Goal: Information Seeking & Learning: Learn about a topic

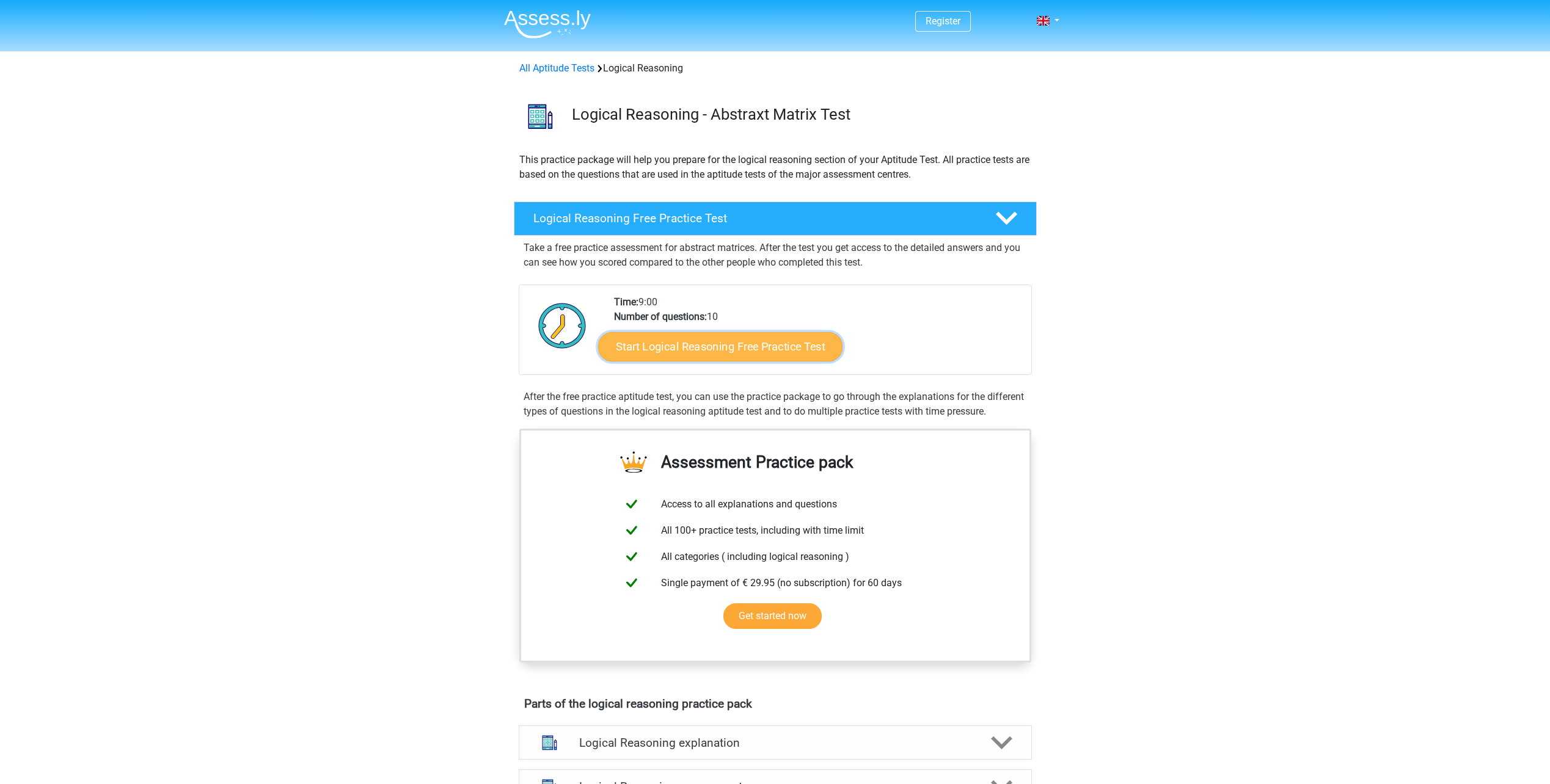
click at [745, 348] on link "Start Logical Reasoning Free Practice Test" at bounding box center [721, 346] width 244 height 29
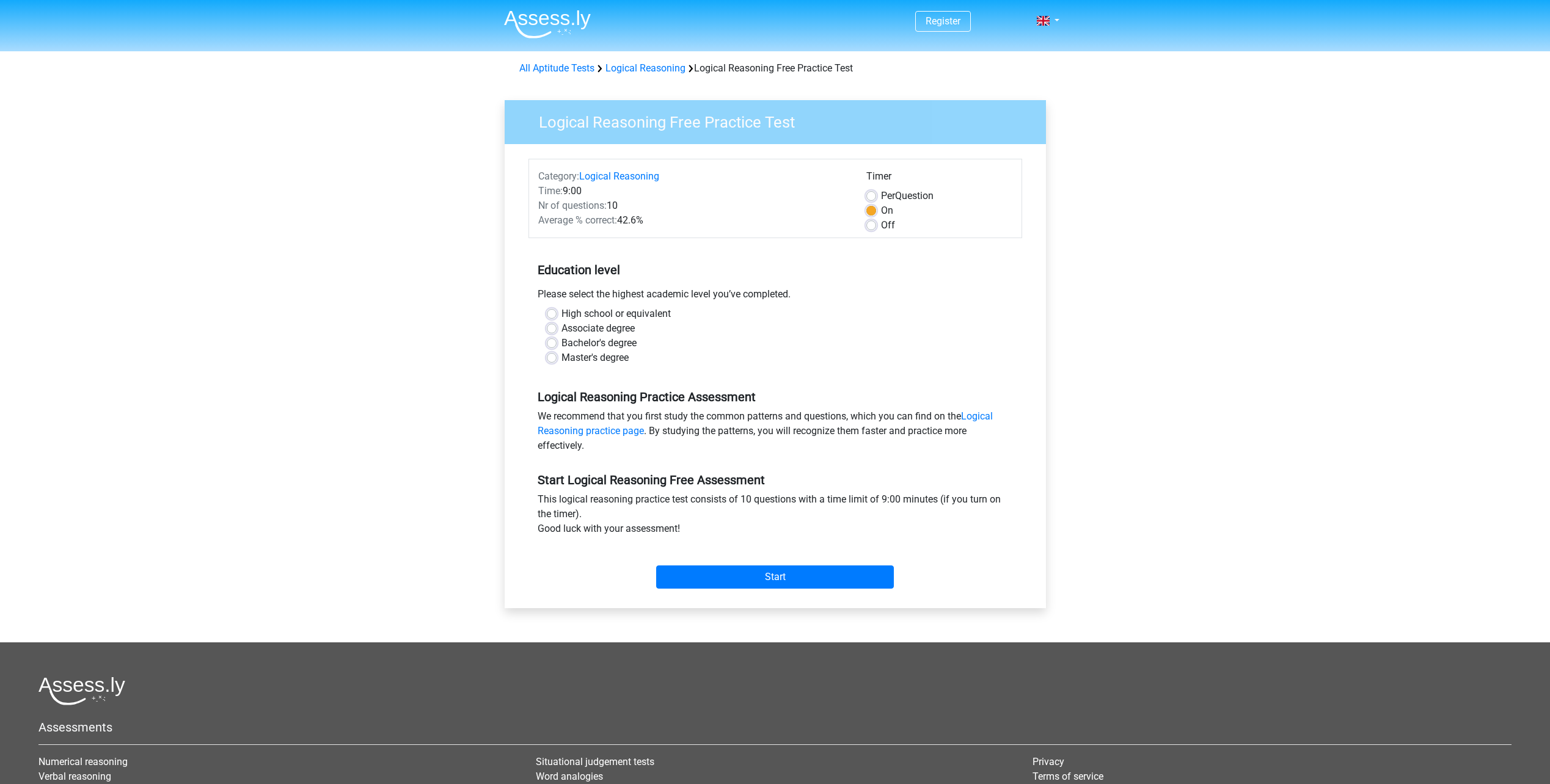
click at [574, 359] on label "Master's degree" at bounding box center [595, 357] width 67 height 15
click at [557, 359] on input "Master's degree" at bounding box center [552, 357] width 10 height 12
radio input "true"
click at [753, 580] on input "Start" at bounding box center [775, 577] width 237 height 23
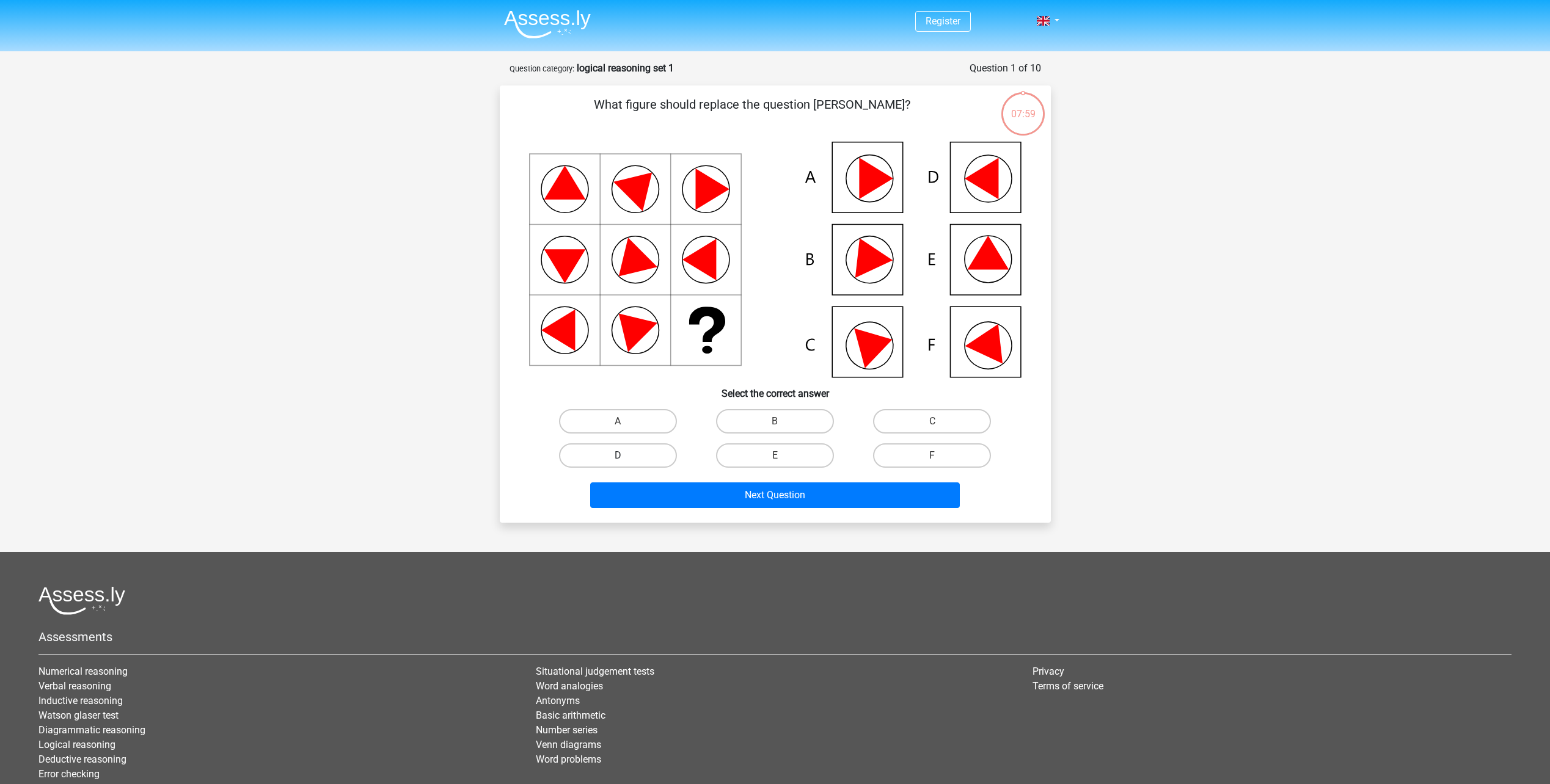
click at [639, 450] on label "D" at bounding box center [618, 455] width 118 height 24
click at [625, 456] on input "D" at bounding box center [621, 459] width 8 height 8
radio input "true"
click at [735, 492] on button "Next Question" at bounding box center [775, 495] width 370 height 26
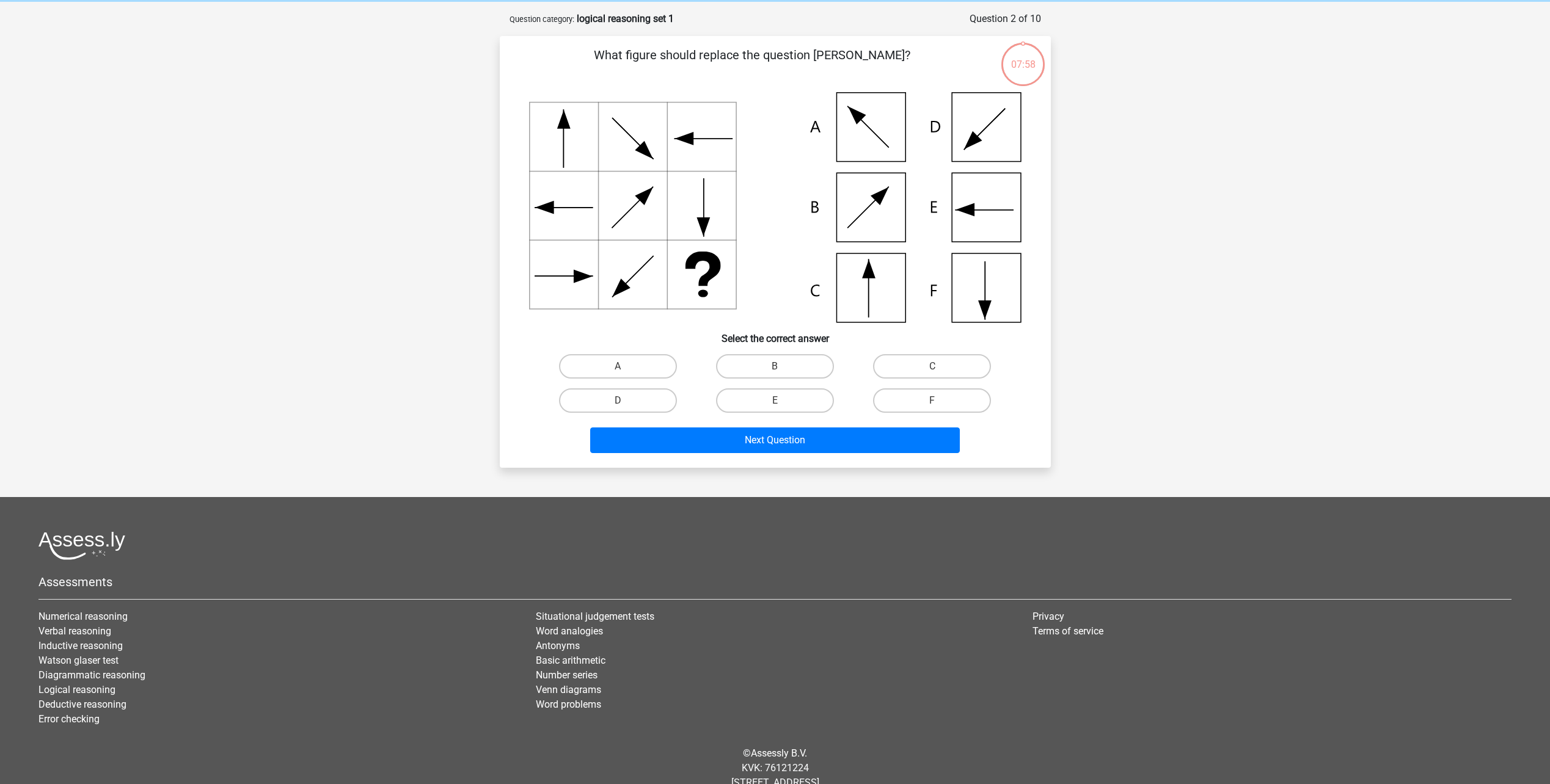
scroll to position [61, 0]
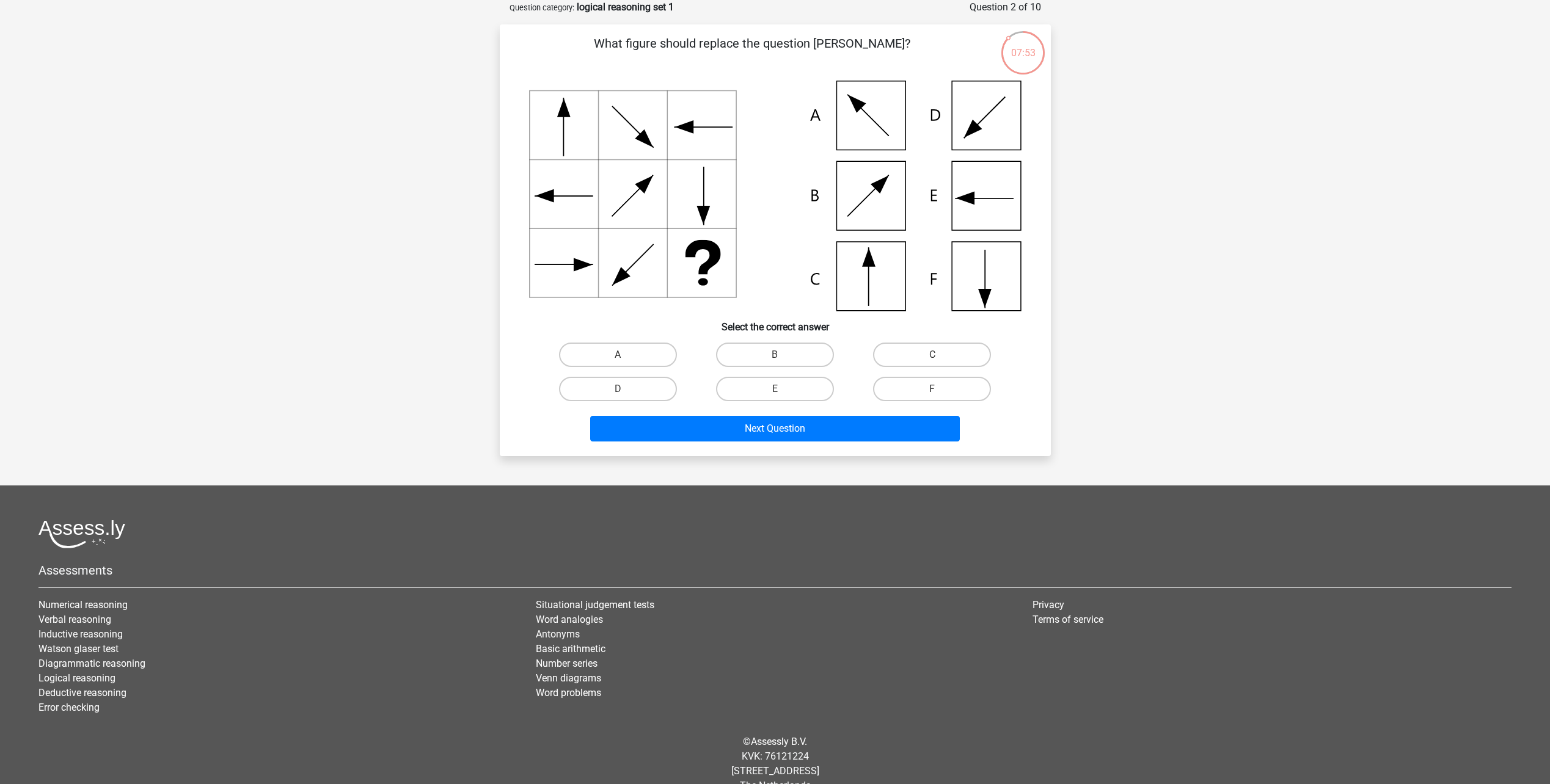
drag, startPoint x: 752, startPoint y: 460, endPoint x: 398, endPoint y: 301, distance: 388.1
click at [398, 301] on div "Register Nederlands English" at bounding box center [775, 373] width 1550 height 869
click at [918, 355] on label "C" at bounding box center [932, 355] width 118 height 24
click at [932, 355] on input "C" at bounding box center [936, 358] width 8 height 8
radio input "true"
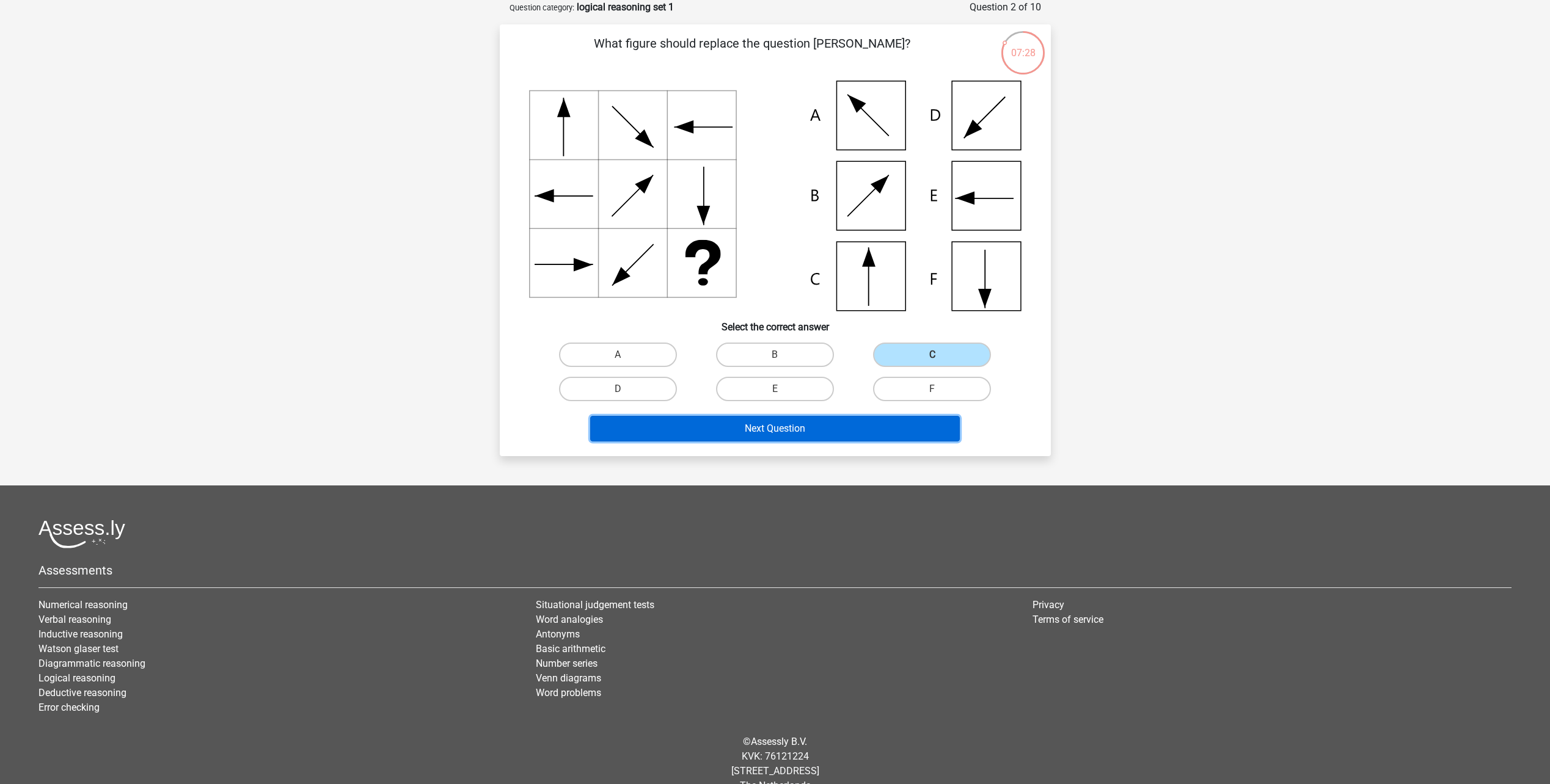
click at [866, 434] on button "Next Question" at bounding box center [775, 428] width 370 height 26
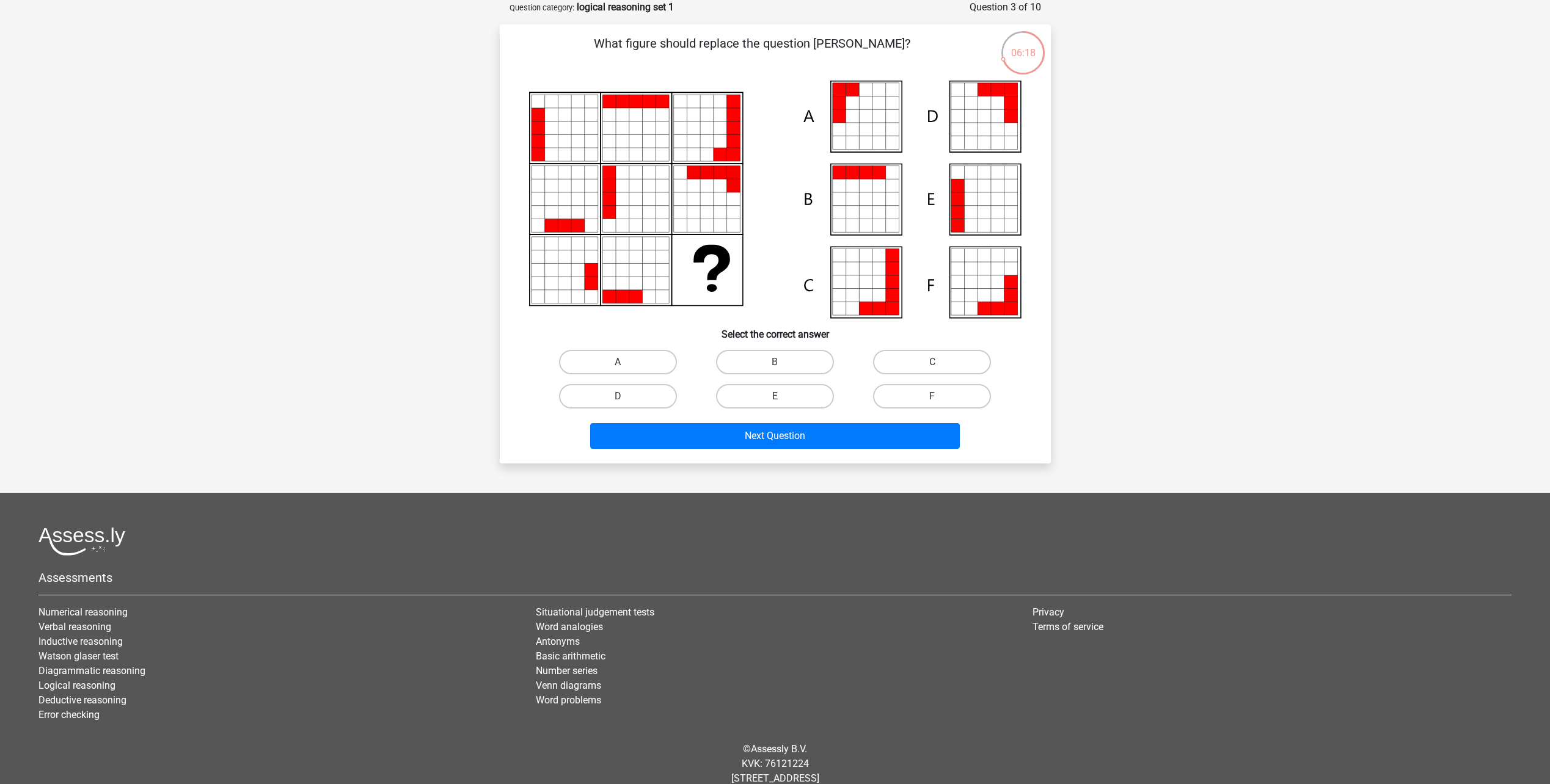
drag, startPoint x: 641, startPoint y: 302, endPoint x: 566, endPoint y: 318, distance: 76.7
click at [566, 318] on icon at bounding box center [775, 199] width 492 height 237
click at [754, 398] on label "E" at bounding box center [775, 396] width 118 height 24
click at [775, 398] on input "E" at bounding box center [778, 400] width 8 height 8
radio input "true"
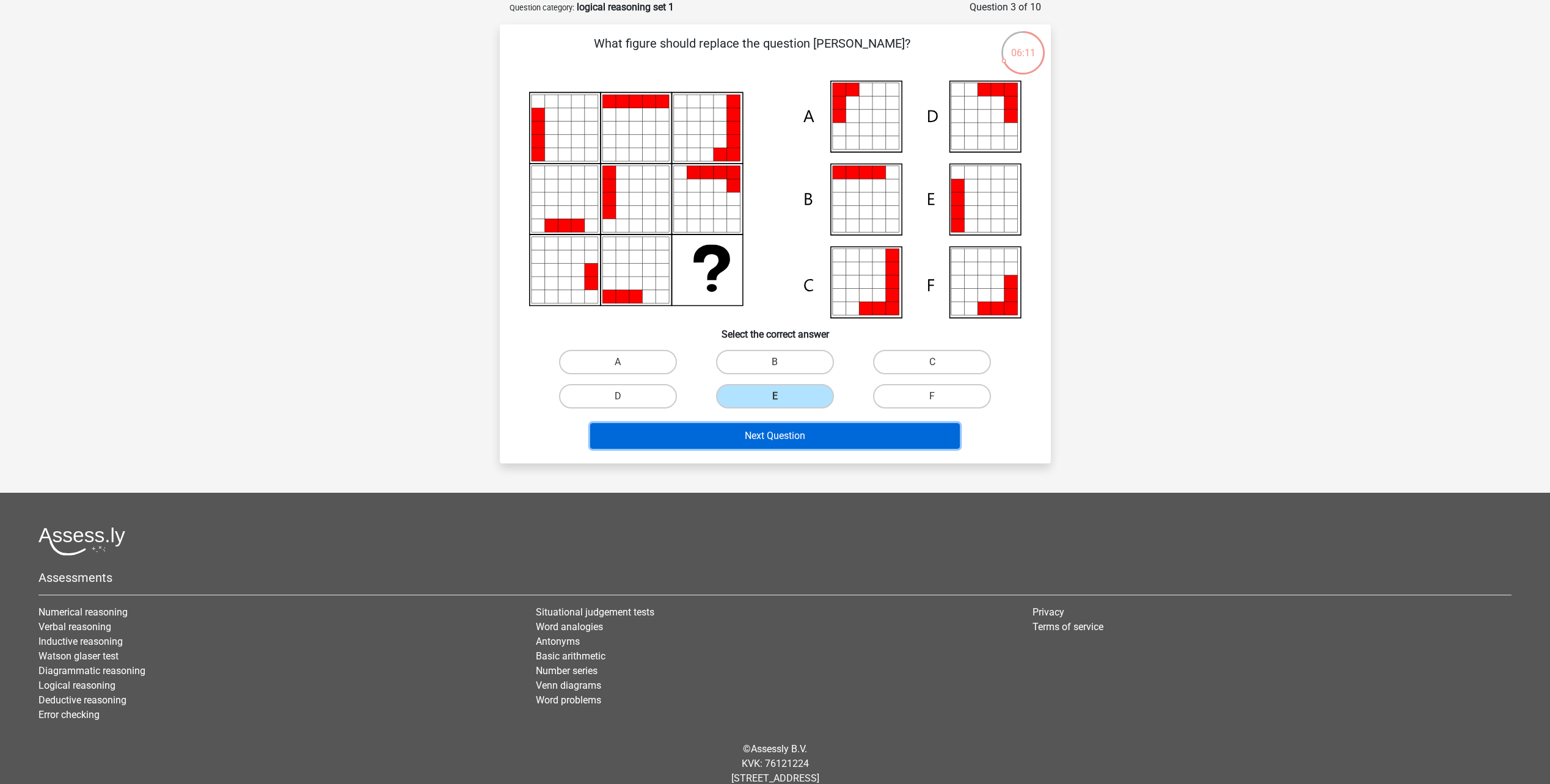
click at [763, 439] on button "Next Question" at bounding box center [775, 436] width 370 height 26
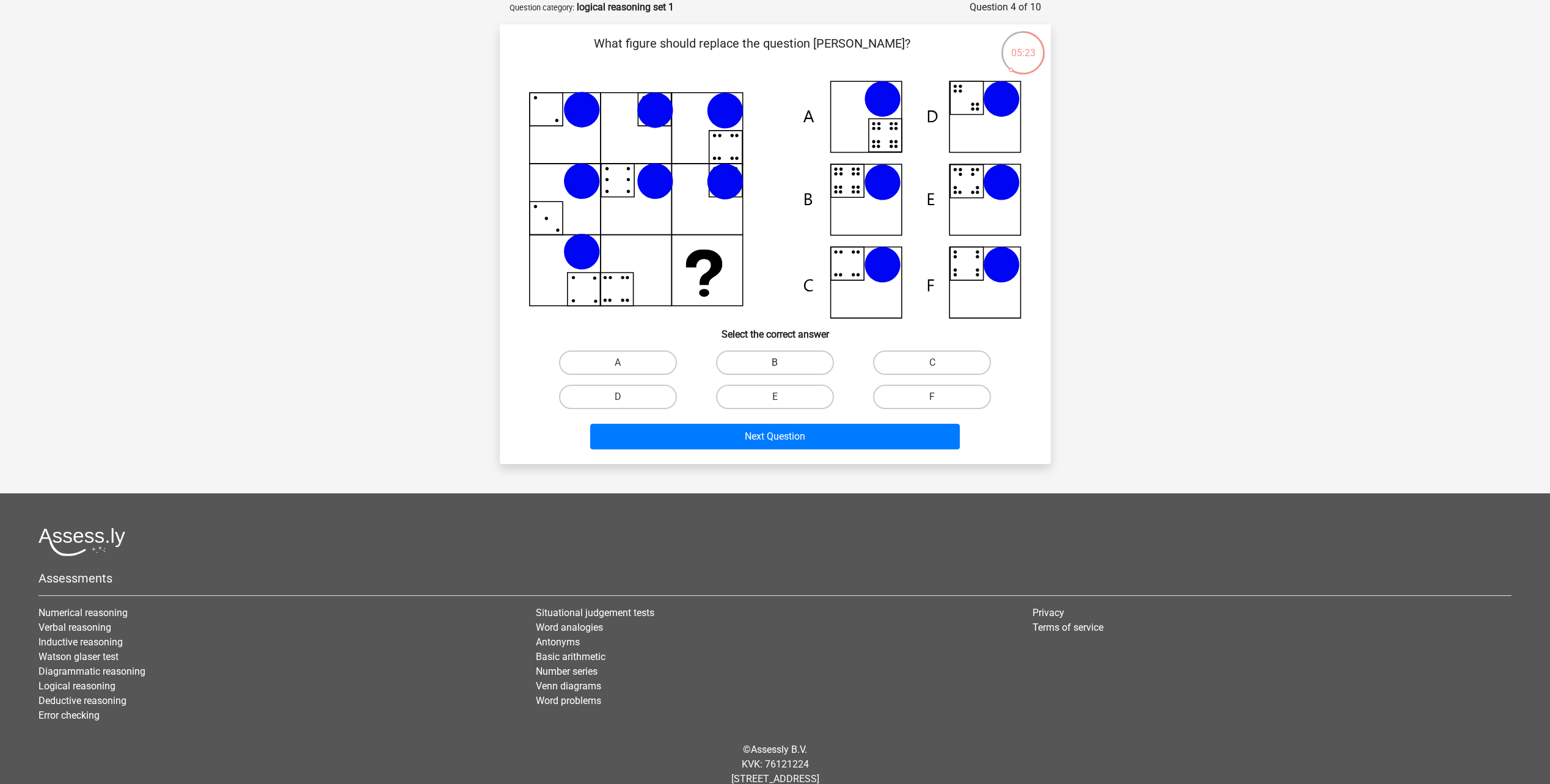
click at [751, 359] on label "B" at bounding box center [775, 362] width 118 height 24
click at [775, 363] on input "B" at bounding box center [778, 366] width 8 height 8
radio input "true"
click at [761, 442] on button "Next Question" at bounding box center [775, 436] width 370 height 26
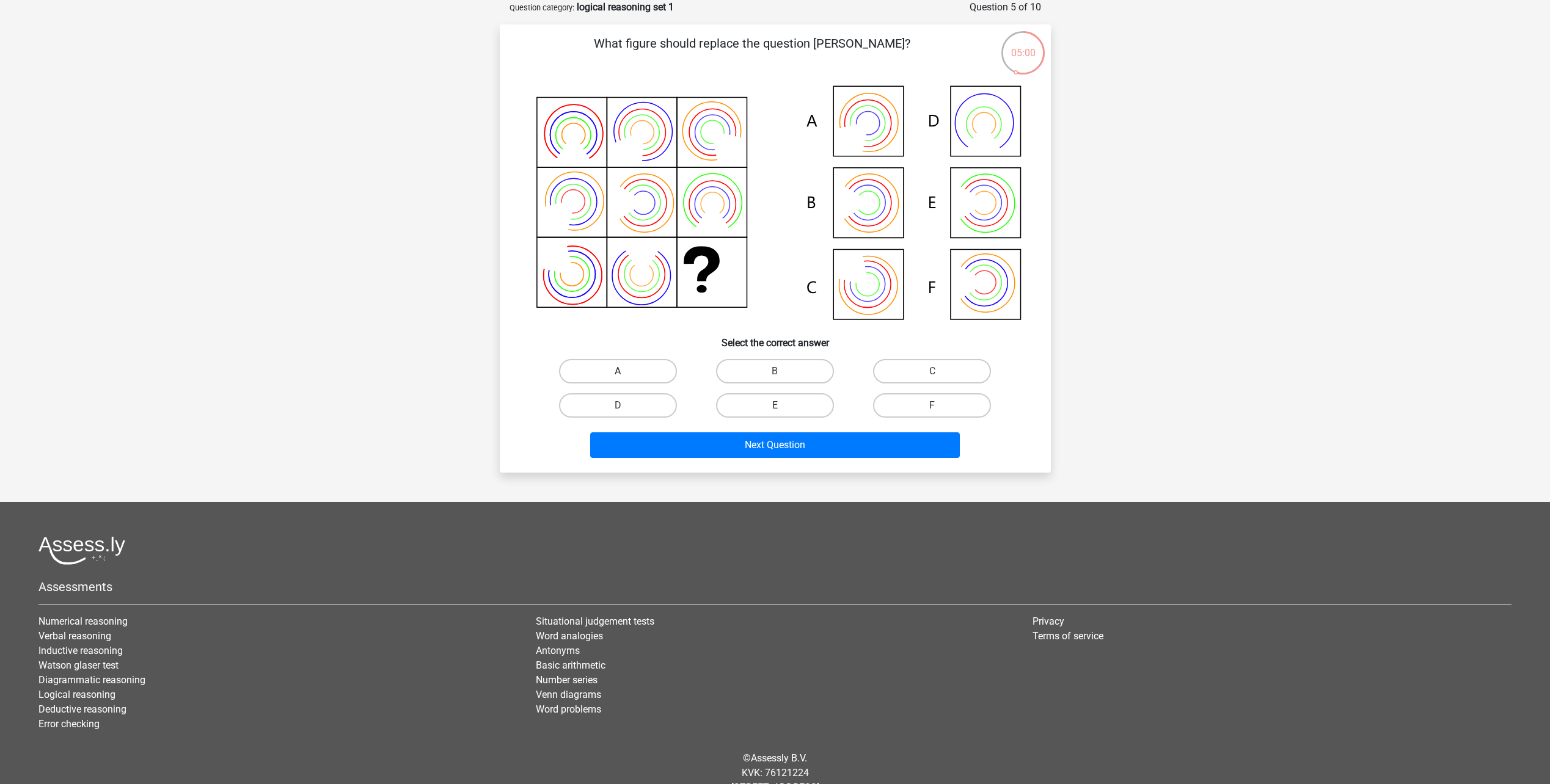
click at [655, 366] on label "A" at bounding box center [618, 371] width 118 height 24
click at [625, 371] on input "A" at bounding box center [621, 375] width 8 height 8
radio input "true"
click at [709, 447] on button "Next Question" at bounding box center [775, 445] width 370 height 26
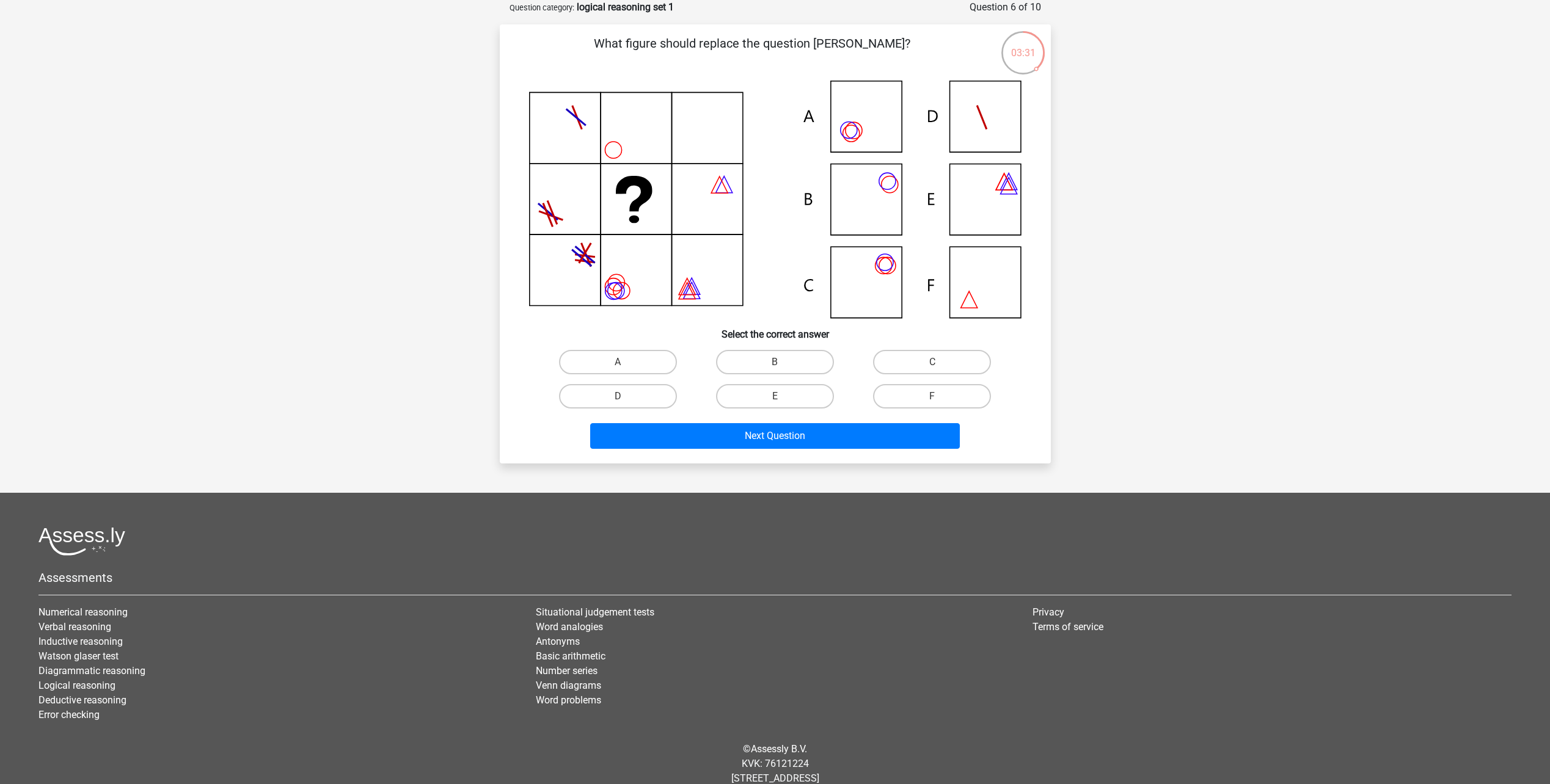
click at [869, 128] on icon at bounding box center [775, 199] width 492 height 237
click at [594, 365] on label "A" at bounding box center [618, 361] width 118 height 24
click at [618, 365] on input "A" at bounding box center [621, 366] width 8 height 8
radio input "true"
click at [674, 429] on button "Next Question" at bounding box center [775, 436] width 370 height 26
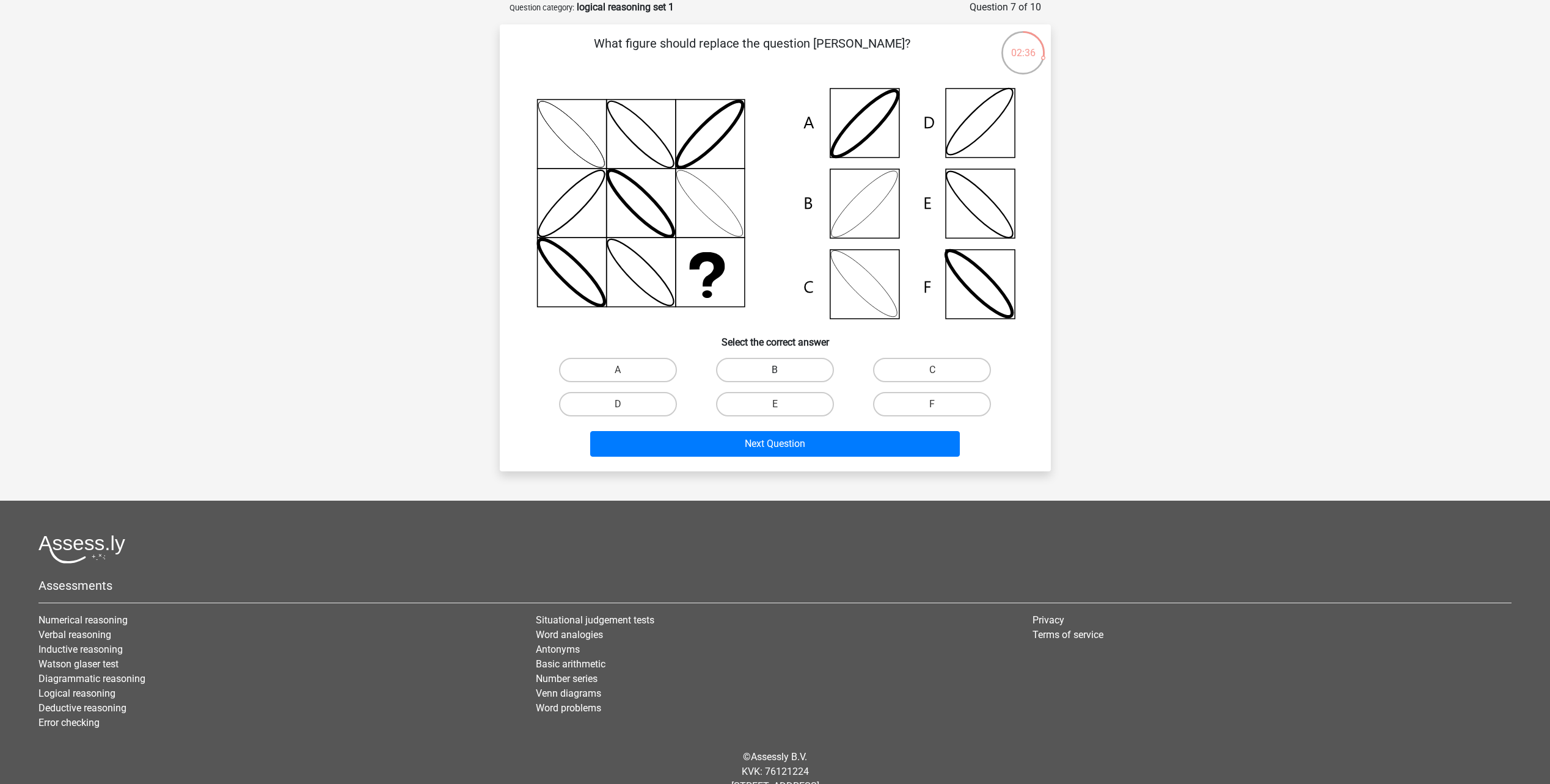
click at [748, 376] on label "B" at bounding box center [775, 370] width 118 height 24
click at [775, 376] on input "B" at bounding box center [778, 373] width 8 height 8
radio input "true"
click at [750, 438] on button "Next Question" at bounding box center [775, 443] width 370 height 26
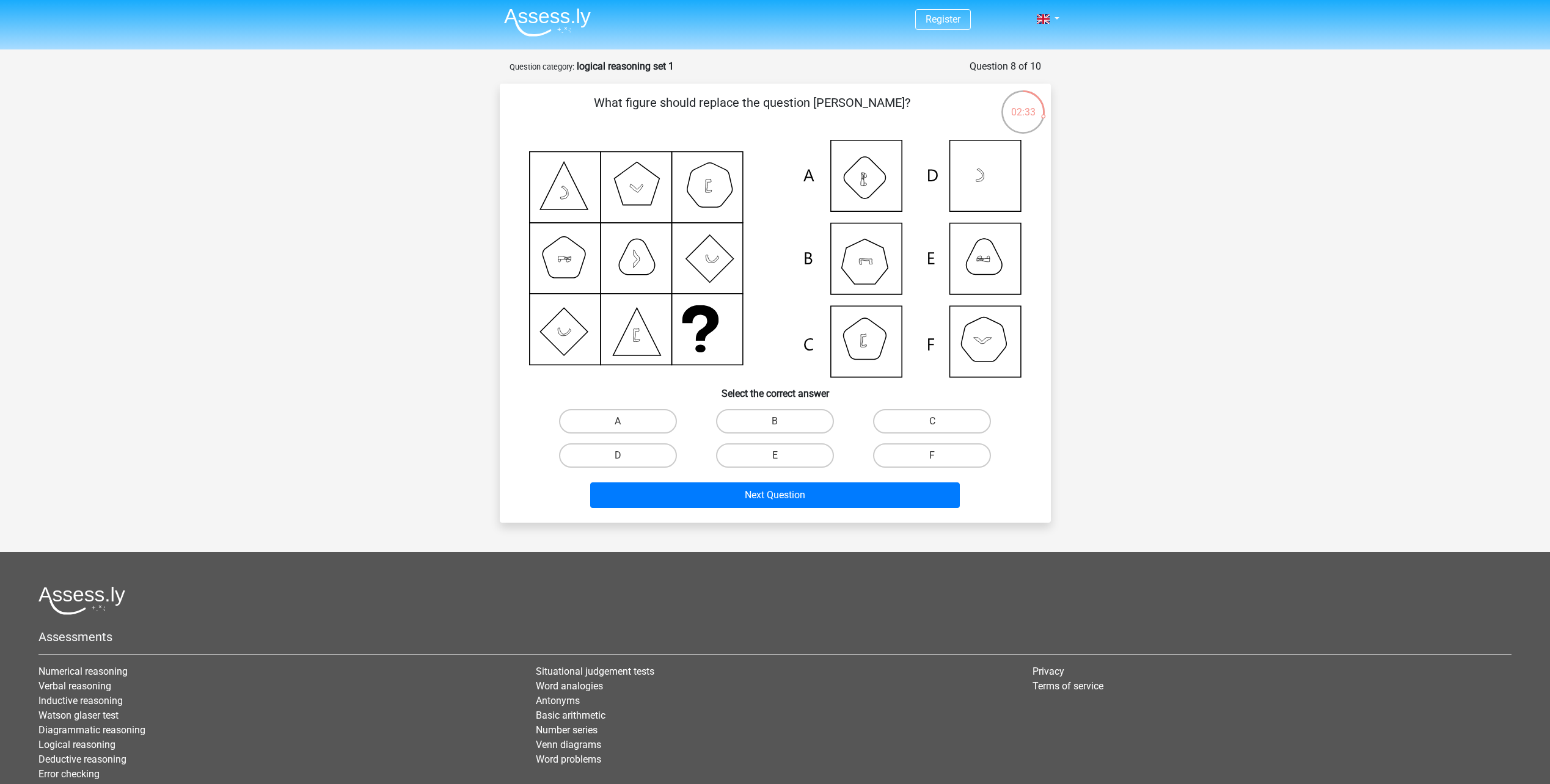
scroll to position [0, 0]
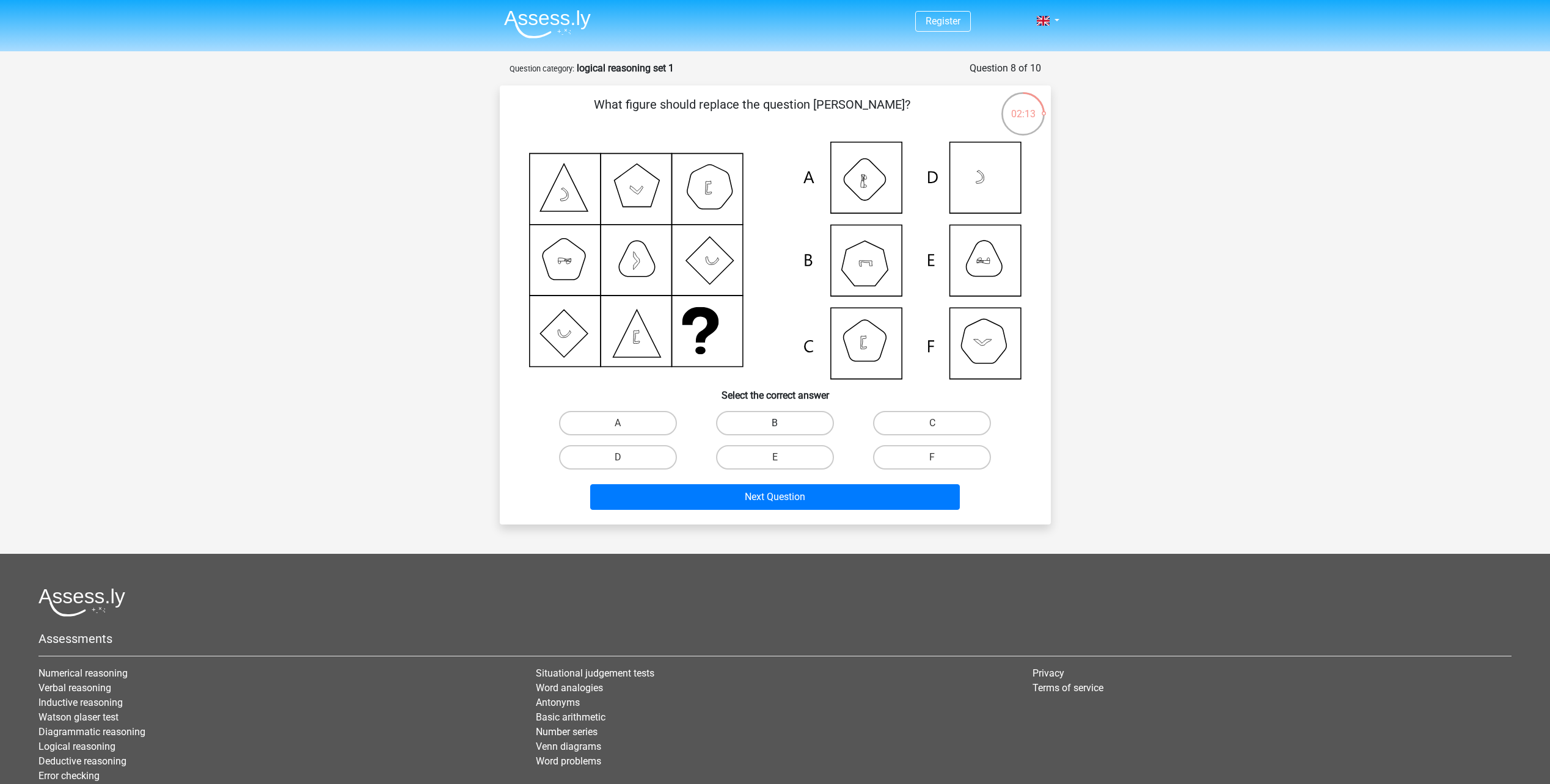
click at [781, 416] on label "B" at bounding box center [775, 423] width 118 height 24
click at [781, 423] on input "B" at bounding box center [778, 427] width 8 height 8
radio input "true"
click at [800, 493] on button "Next Question" at bounding box center [775, 497] width 370 height 26
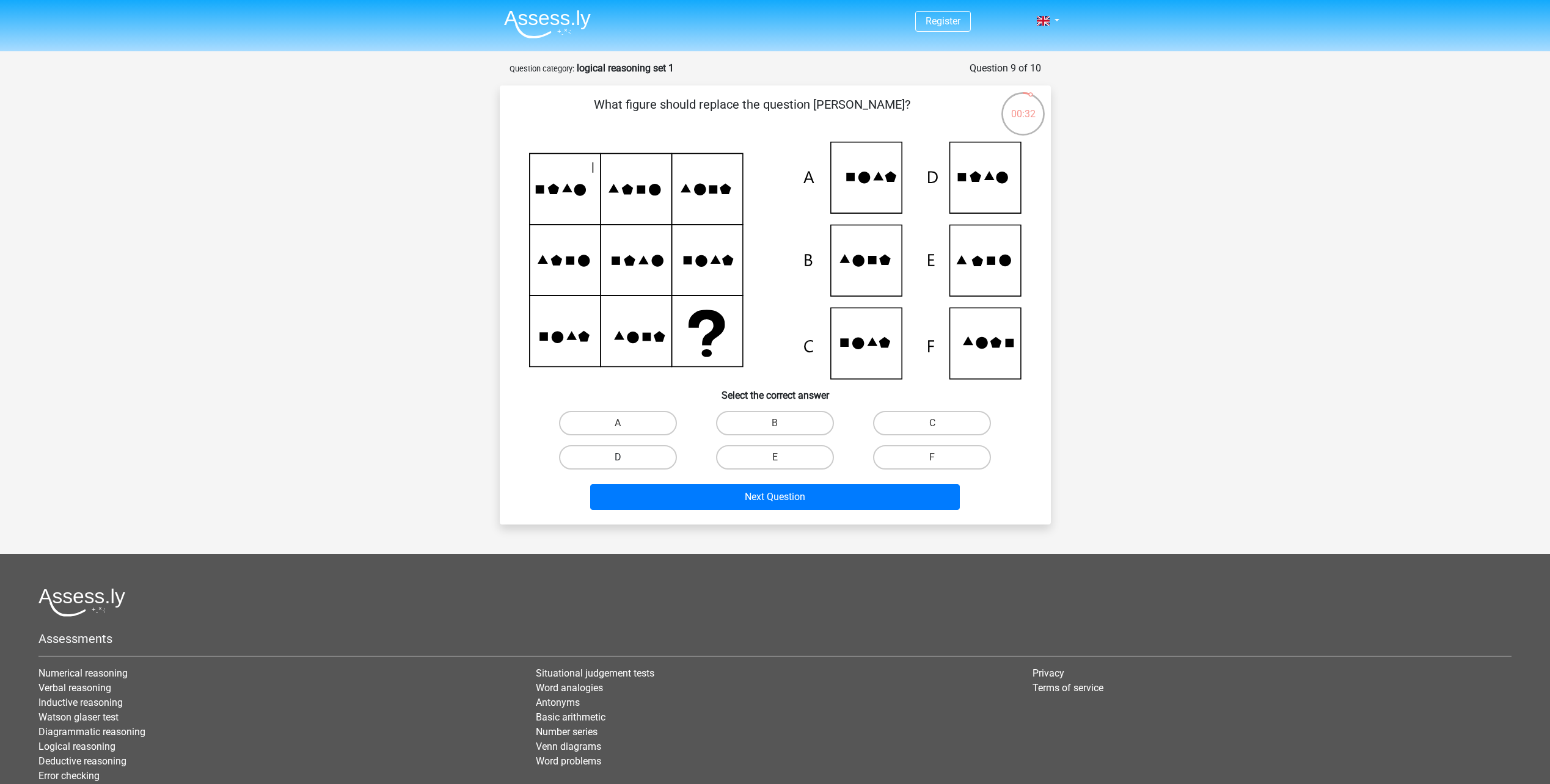
click at [668, 457] on label "D" at bounding box center [618, 457] width 118 height 24
click at [625, 457] on input "D" at bounding box center [621, 461] width 8 height 8
radio input "true"
click at [734, 499] on button "Next Question" at bounding box center [775, 497] width 370 height 26
